Goal: Task Accomplishment & Management: Manage account settings

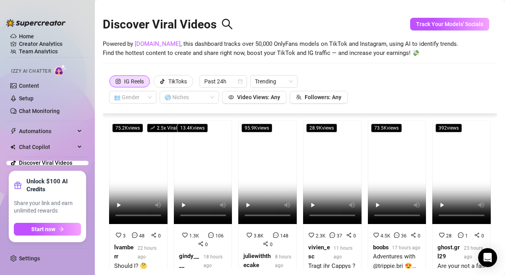
scroll to position [17, 0]
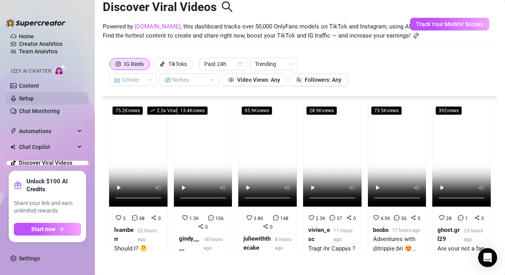
click at [27, 98] on link "Setup" at bounding box center [26, 98] width 15 height 6
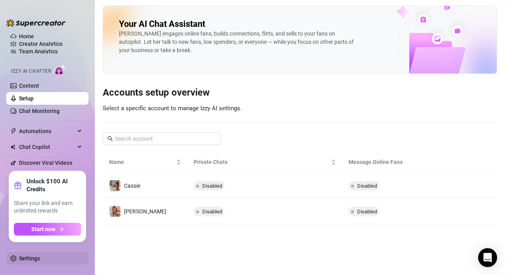
click at [33, 259] on link "Settings" at bounding box center [29, 258] width 21 height 6
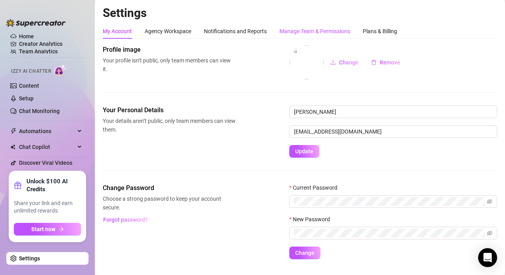
click at [326, 35] on div "Manage Team & Permissions" at bounding box center [314, 31] width 71 height 9
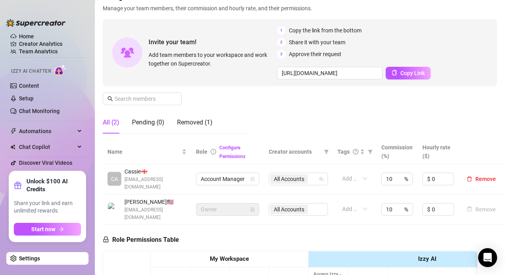
scroll to position [60, 0]
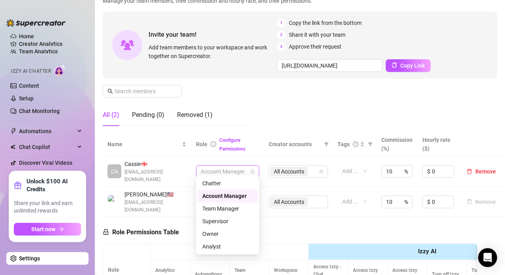
click at [234, 168] on span "Account Manager" at bounding box center [228, 172] width 54 height 12
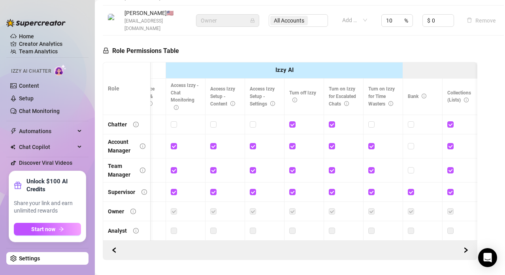
scroll to position [0, 0]
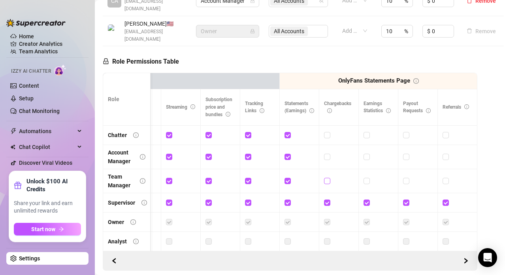
click at [327, 178] on input "checkbox" at bounding box center [327, 181] width 6 height 6
checkbox input "true"
click at [365, 178] on span at bounding box center [367, 181] width 6 height 6
click at [365, 178] on input "checkbox" at bounding box center [367, 181] width 6 height 6
checkbox input "true"
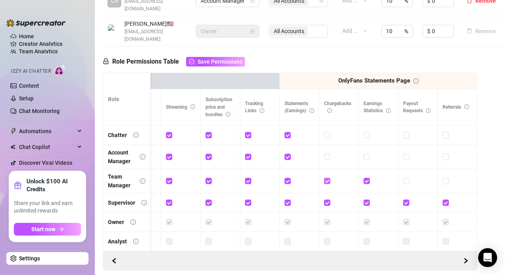
click at [327, 178] on input "checkbox" at bounding box center [327, 181] width 6 height 6
checkbox input "false"
click at [368, 178] on input "checkbox" at bounding box center [367, 181] width 6 height 6
checkbox input "false"
click at [328, 178] on input "checkbox" at bounding box center [327, 181] width 6 height 6
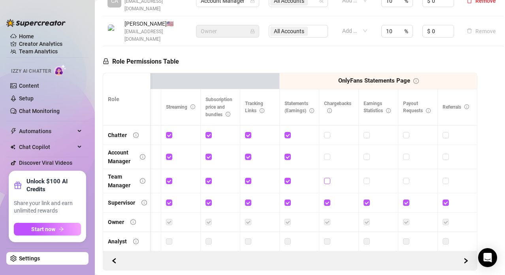
checkbox input "true"
click at [367, 178] on input "checkbox" at bounding box center [367, 181] width 6 height 6
checkbox input "true"
click at [445, 178] on input "checkbox" at bounding box center [446, 181] width 6 height 6
checkbox input "true"
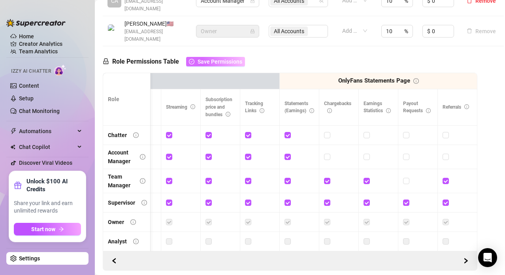
click at [228, 57] on button "Save Permissions" at bounding box center [215, 61] width 59 height 9
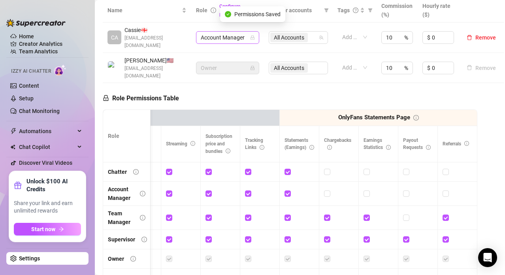
click at [238, 35] on span "Account Manager" at bounding box center [228, 38] width 54 height 12
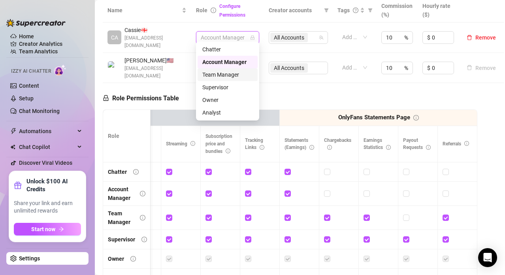
click at [228, 75] on div "Team Manager" at bounding box center [227, 74] width 51 height 9
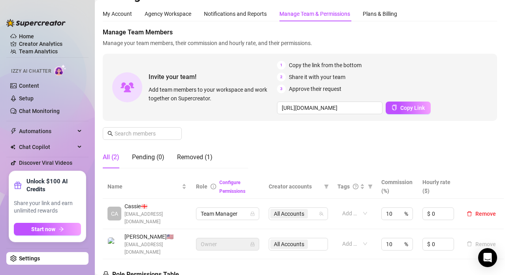
click at [188, 166] on div "Removed (1)" at bounding box center [195, 157] width 36 height 22
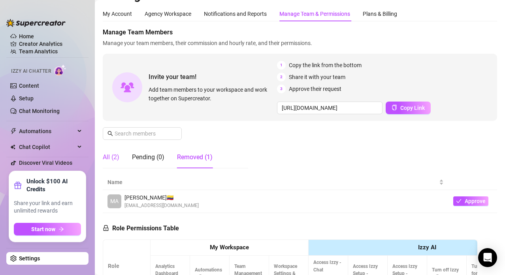
click at [110, 157] on div "All (2)" at bounding box center [111, 157] width 17 height 9
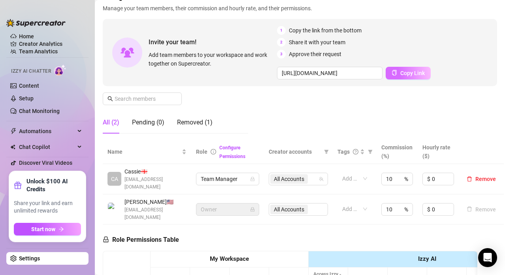
click at [415, 70] on span "Copy Link" at bounding box center [412, 73] width 24 height 6
click at [282, 117] on div "Manage Team Members Manage your team members, their commission and hourly rate,…" at bounding box center [300, 66] width 394 height 147
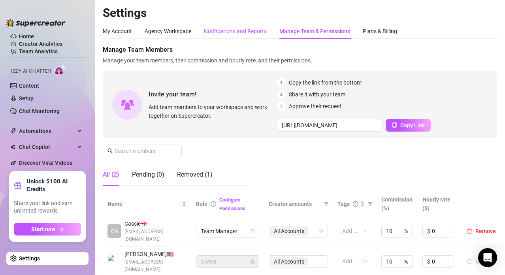
click at [232, 34] on div "Notifications and Reports" at bounding box center [235, 31] width 63 height 9
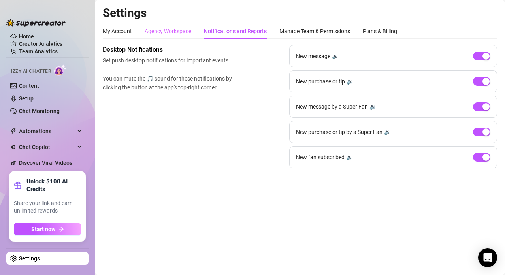
click at [170, 36] on div "Agency Workspace" at bounding box center [168, 31] width 47 height 15
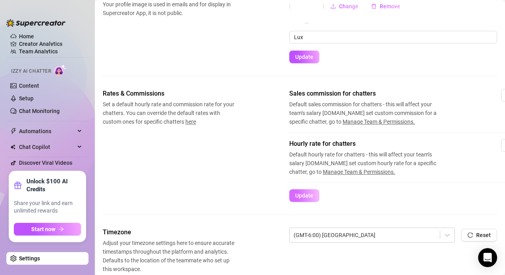
click at [308, 198] on span "Update" at bounding box center [304, 195] width 18 height 6
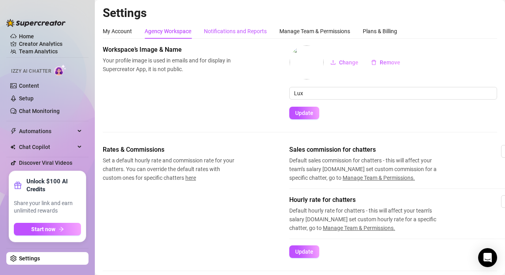
click at [248, 35] on div "Notifications and Reports" at bounding box center [235, 31] width 63 height 9
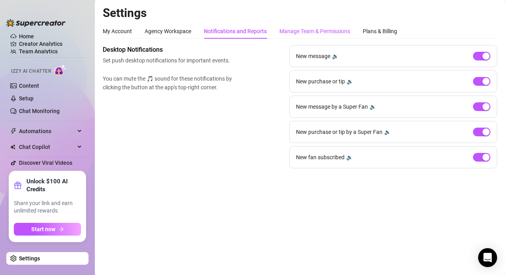
click at [316, 28] on div "Manage Team & Permissions" at bounding box center [314, 31] width 71 height 9
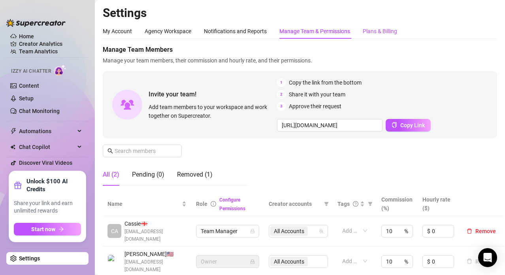
click at [390, 30] on div "Plans & Billing" at bounding box center [380, 31] width 34 height 9
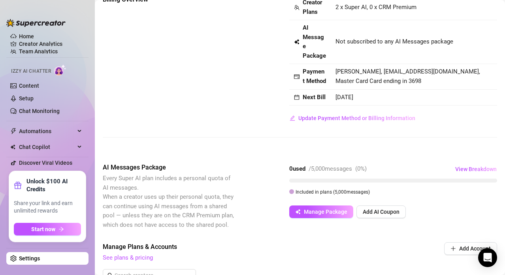
scroll to position [50, 0]
click at [43, 44] on link "Creator Analytics" at bounding box center [50, 44] width 63 height 13
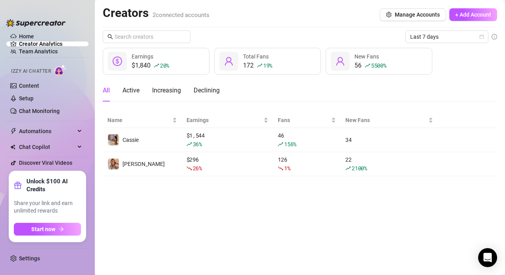
click at [202, 215] on main "Creators 2 connected accounts Manage Accounts + Add Account Last 7 days $1,840 …" at bounding box center [300, 137] width 410 height 275
